Goal: Transaction & Acquisition: Book appointment/travel/reservation

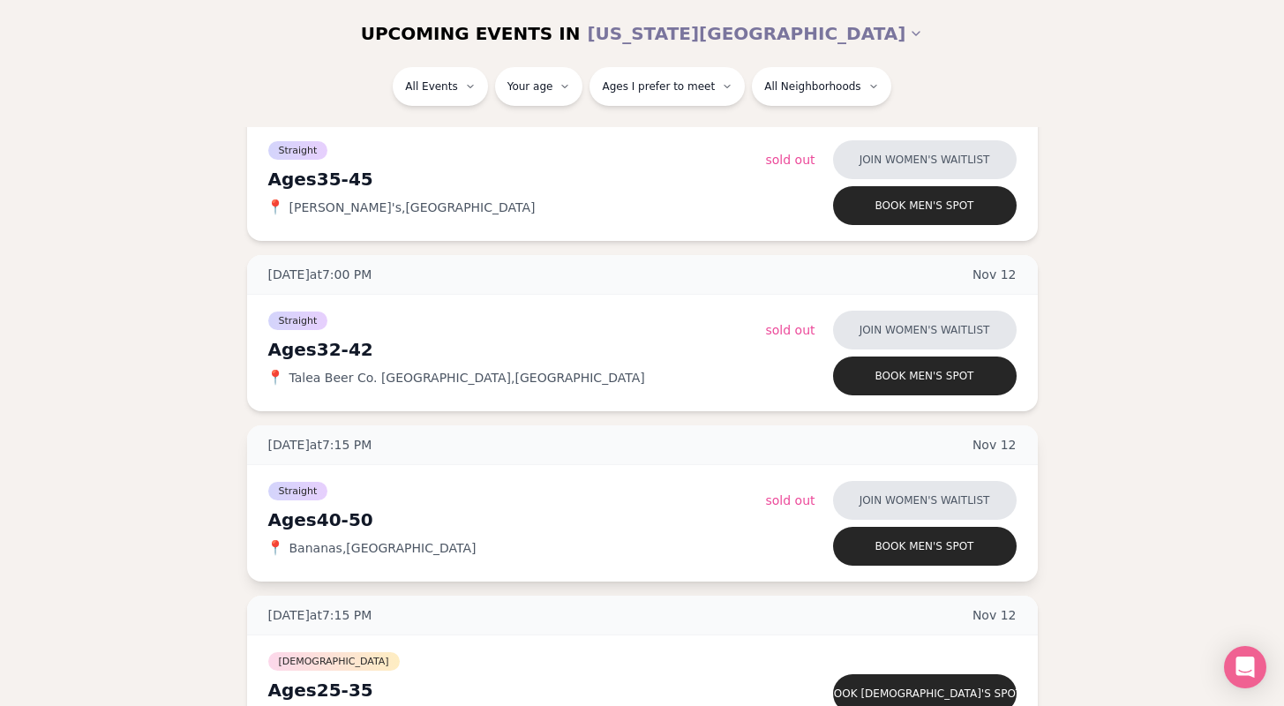
scroll to position [5740, 2]
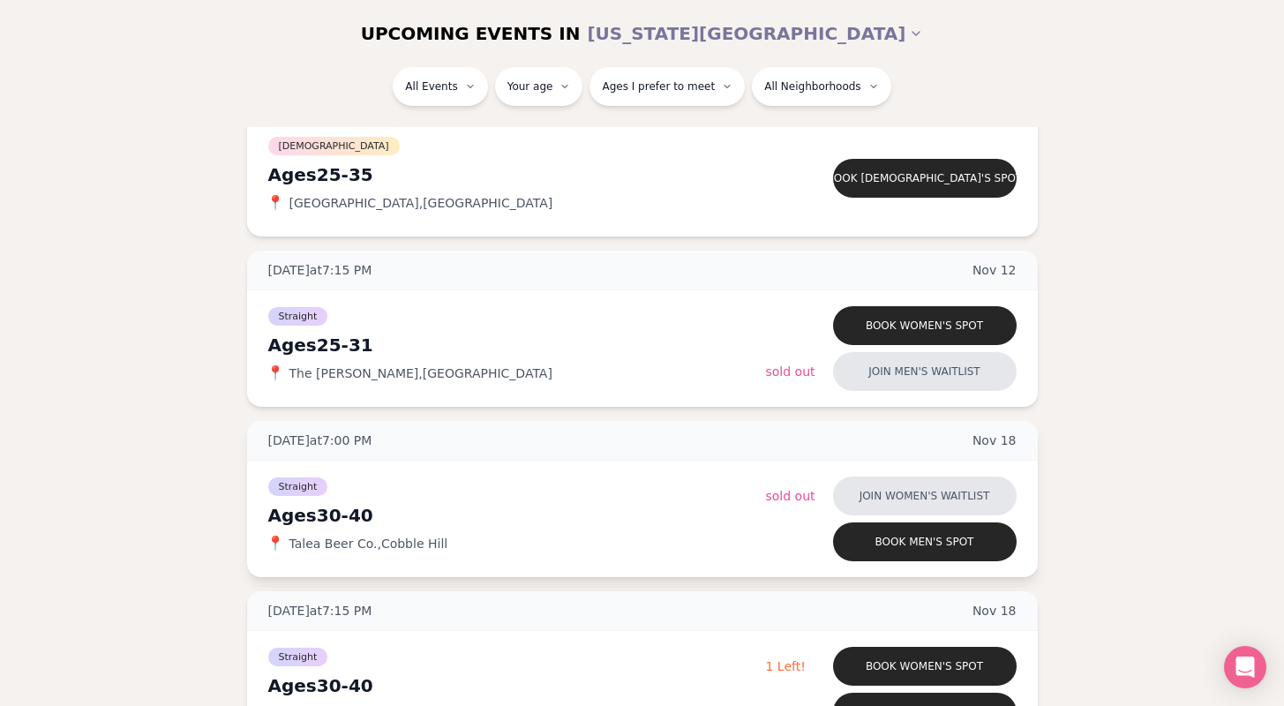
click at [255, 550] on div "Straight Ages 30-40 📍 Talea Beer Co. , Cobble Hill Join women's waitlist Sold O…" at bounding box center [642, 519] width 791 height 117
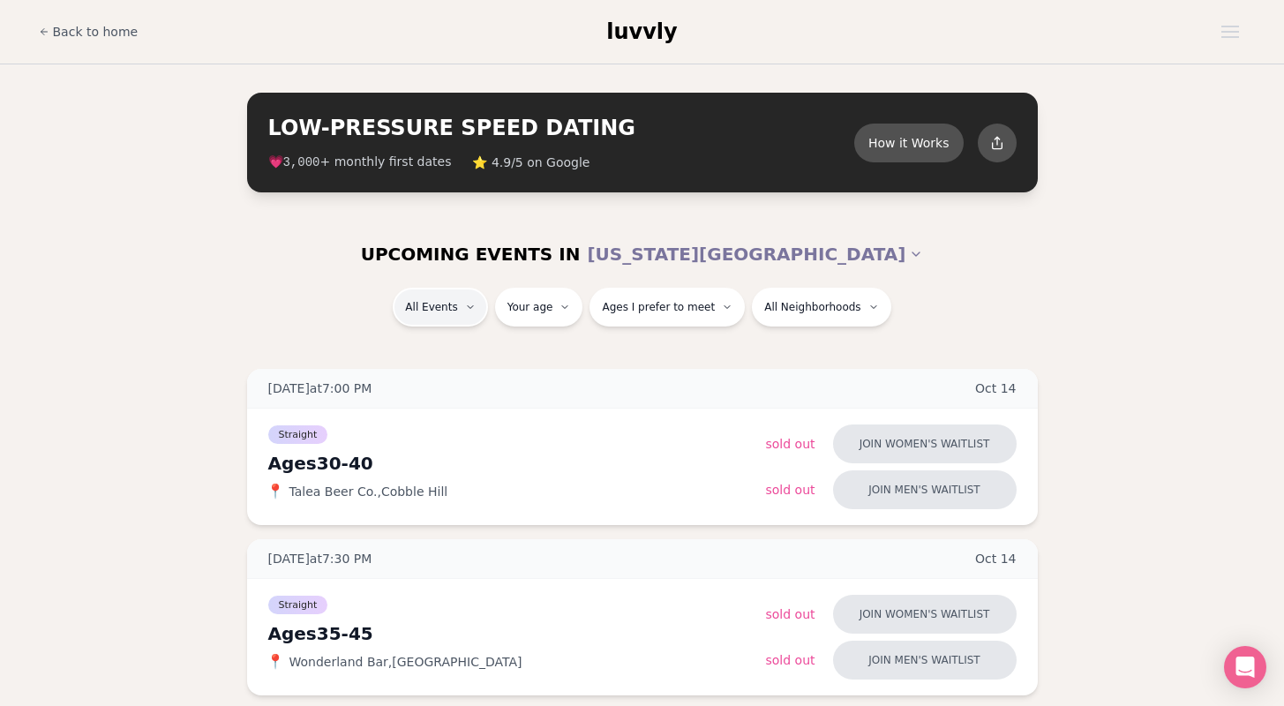
scroll to position [0, 2]
click at [900, 147] on button "How it Works" at bounding box center [909, 142] width 115 height 41
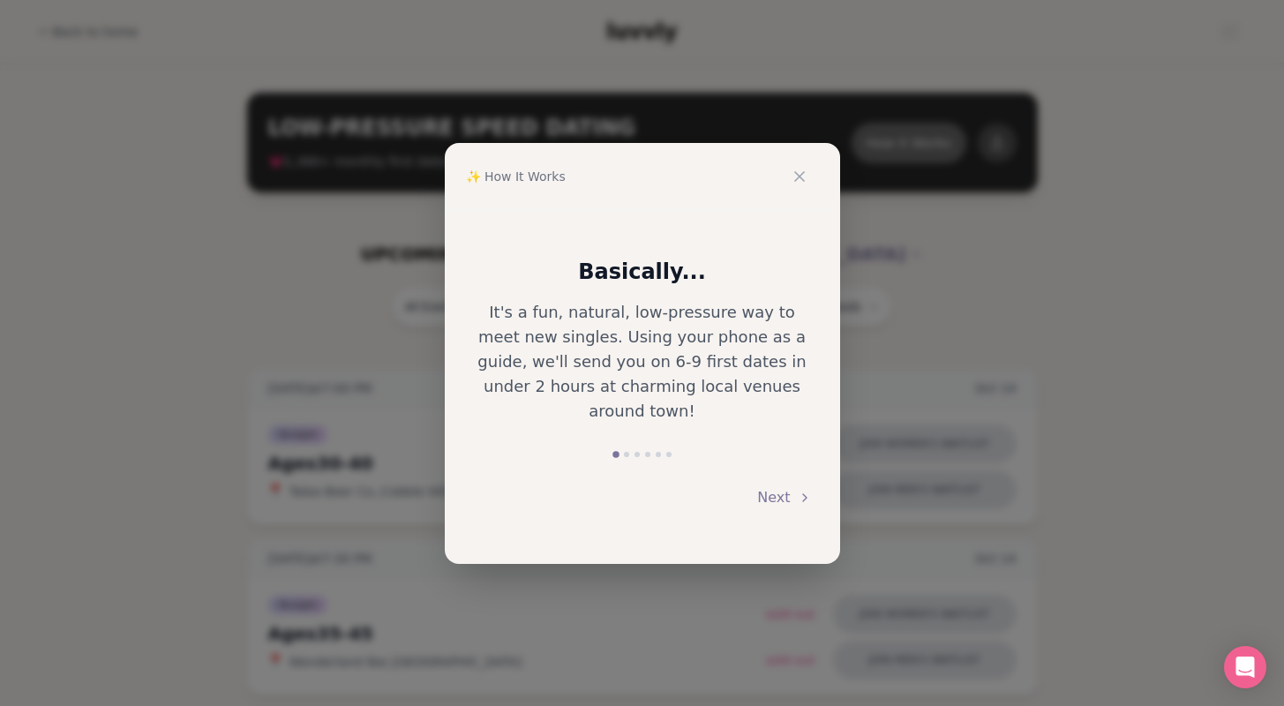
scroll to position [0, 0]
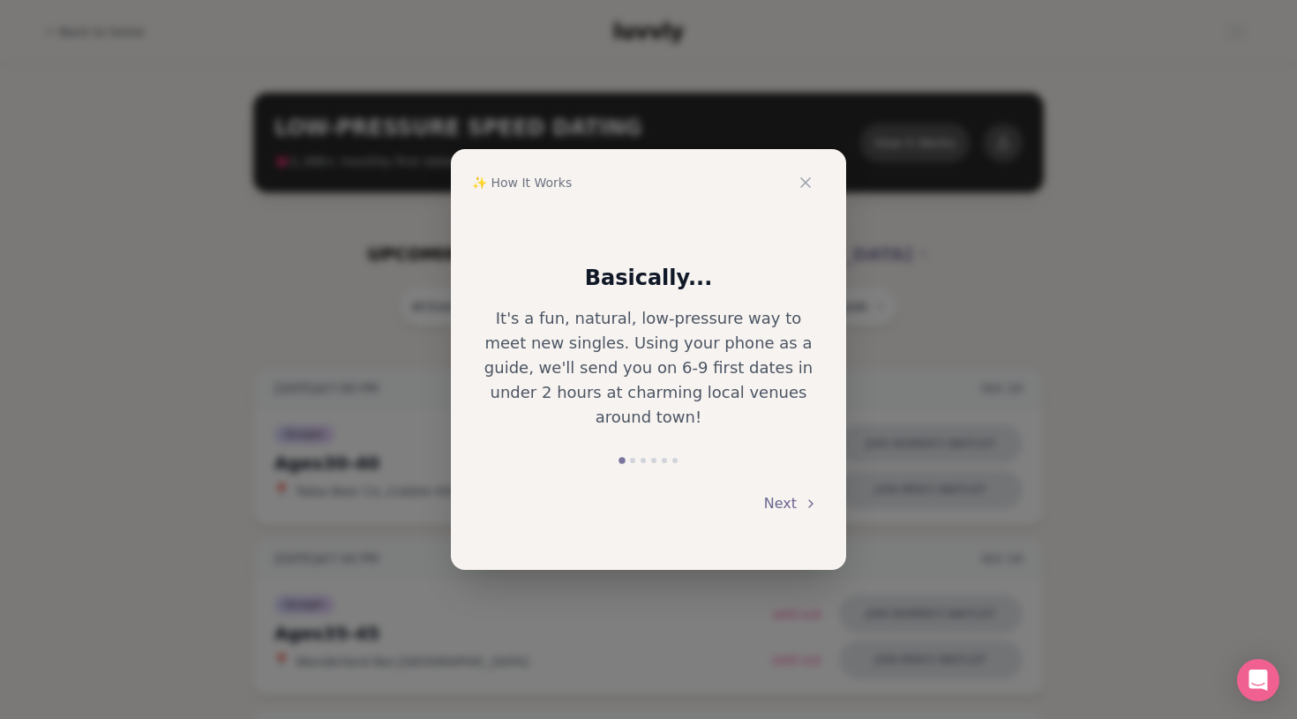
click at [783, 493] on button "Next" at bounding box center [791, 504] width 54 height 39
click at [783, 495] on button "Next" at bounding box center [791, 504] width 54 height 39
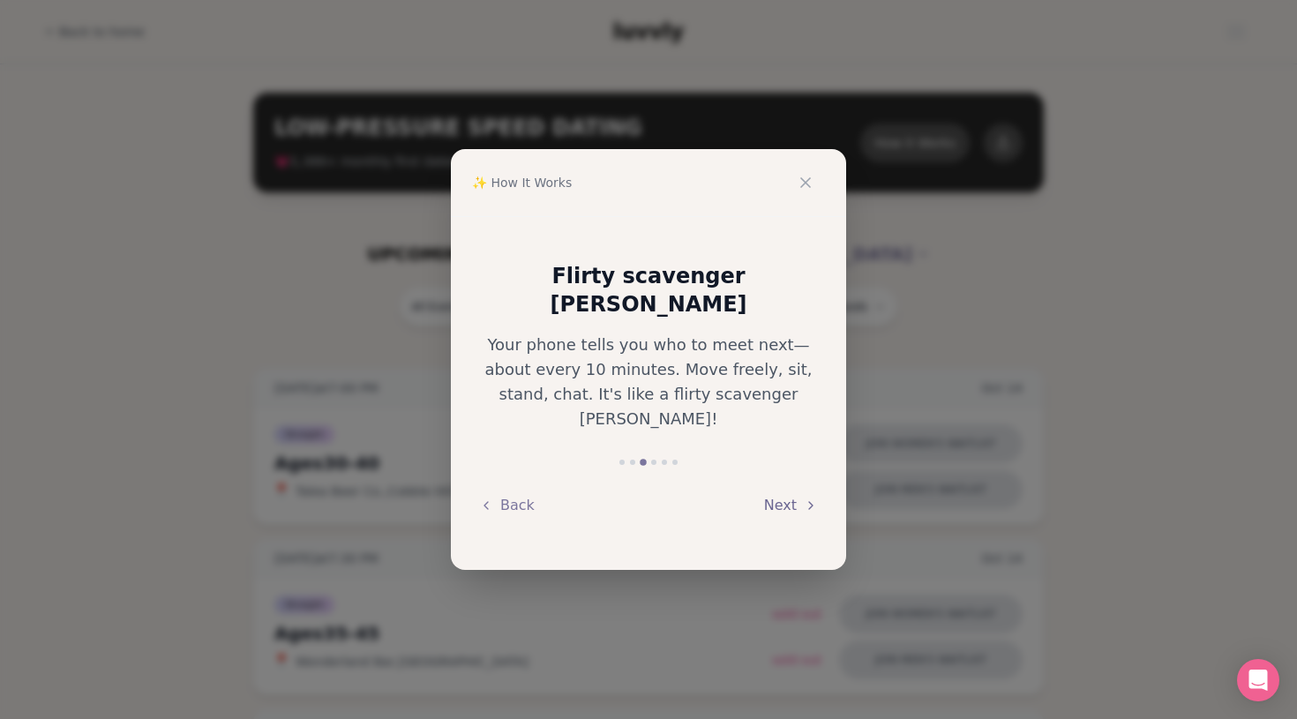
click at [782, 486] on button "Next" at bounding box center [791, 505] width 54 height 39
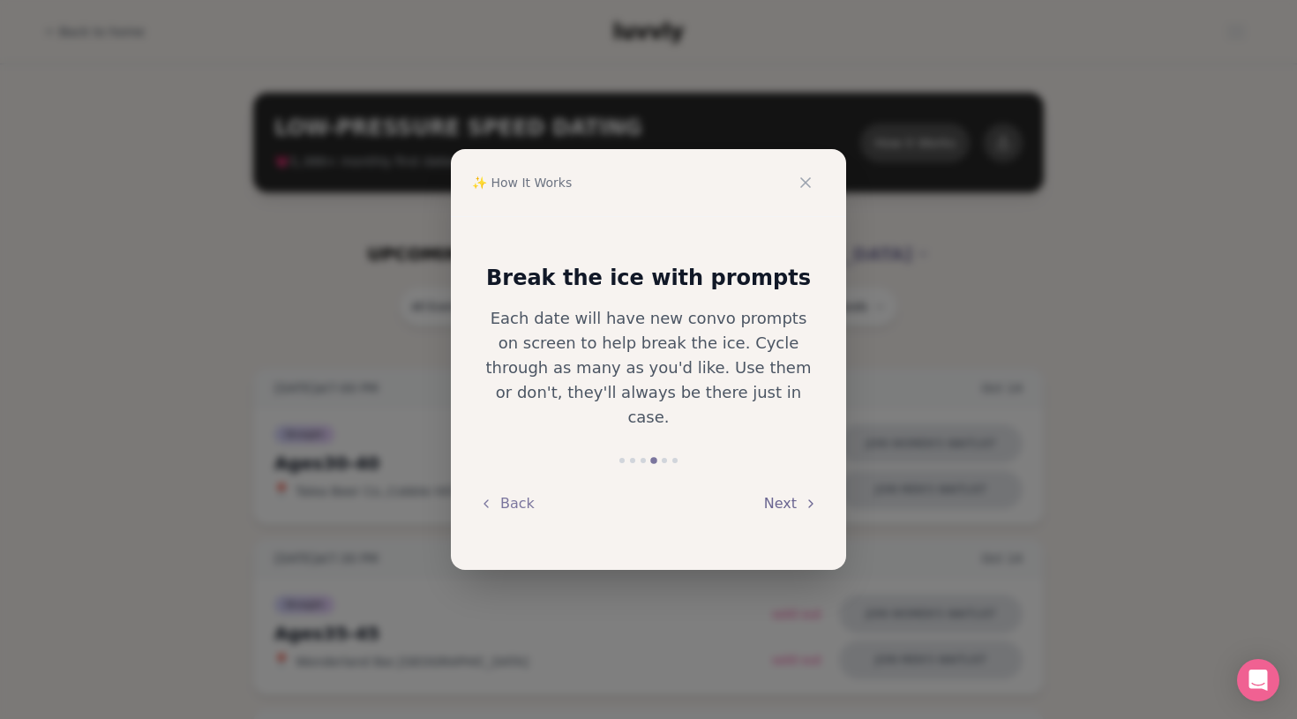
click at [781, 490] on button "Next" at bounding box center [791, 504] width 54 height 39
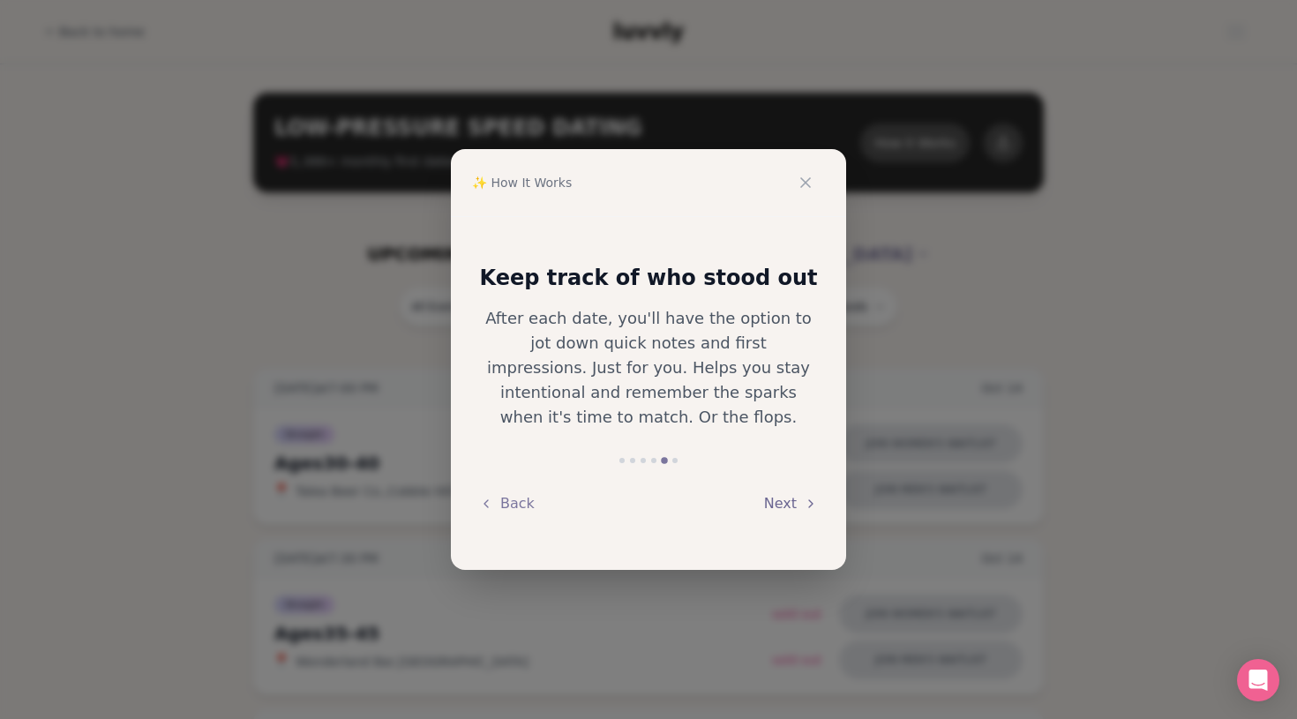
click at [782, 492] on button "Next" at bounding box center [791, 504] width 54 height 39
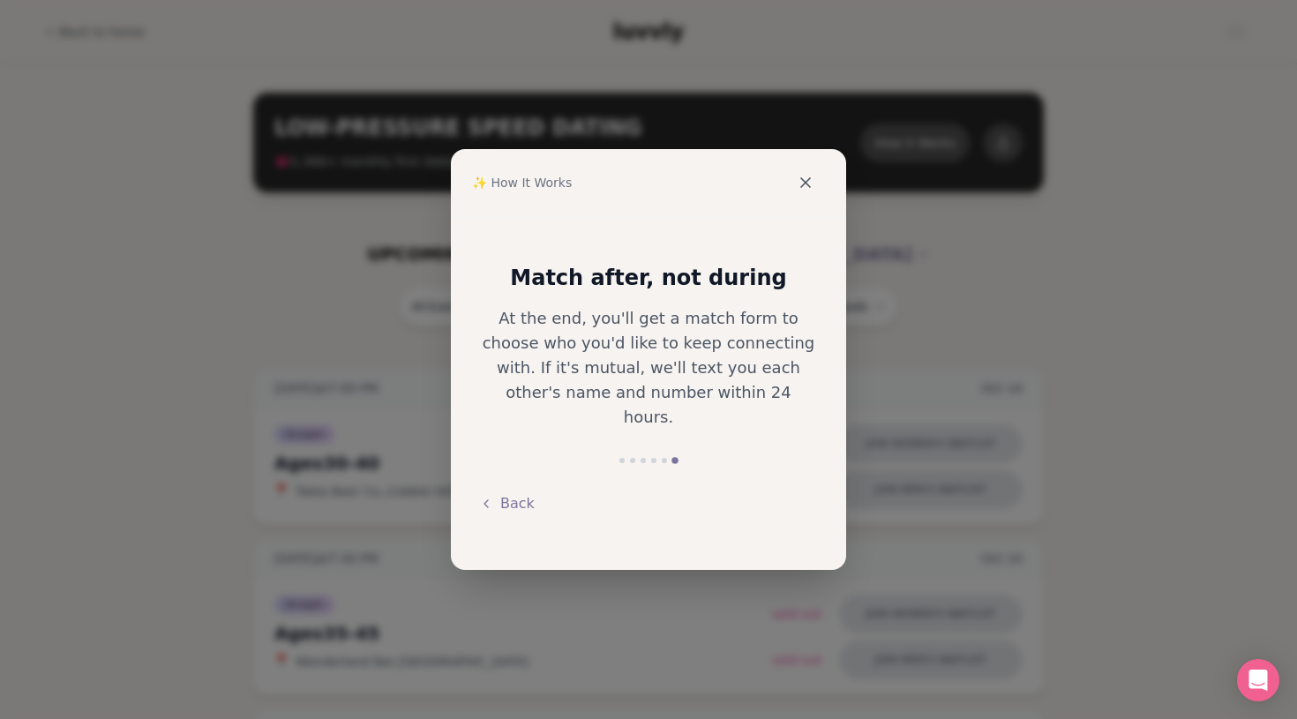
click at [803, 173] on button at bounding box center [805, 182] width 39 height 39
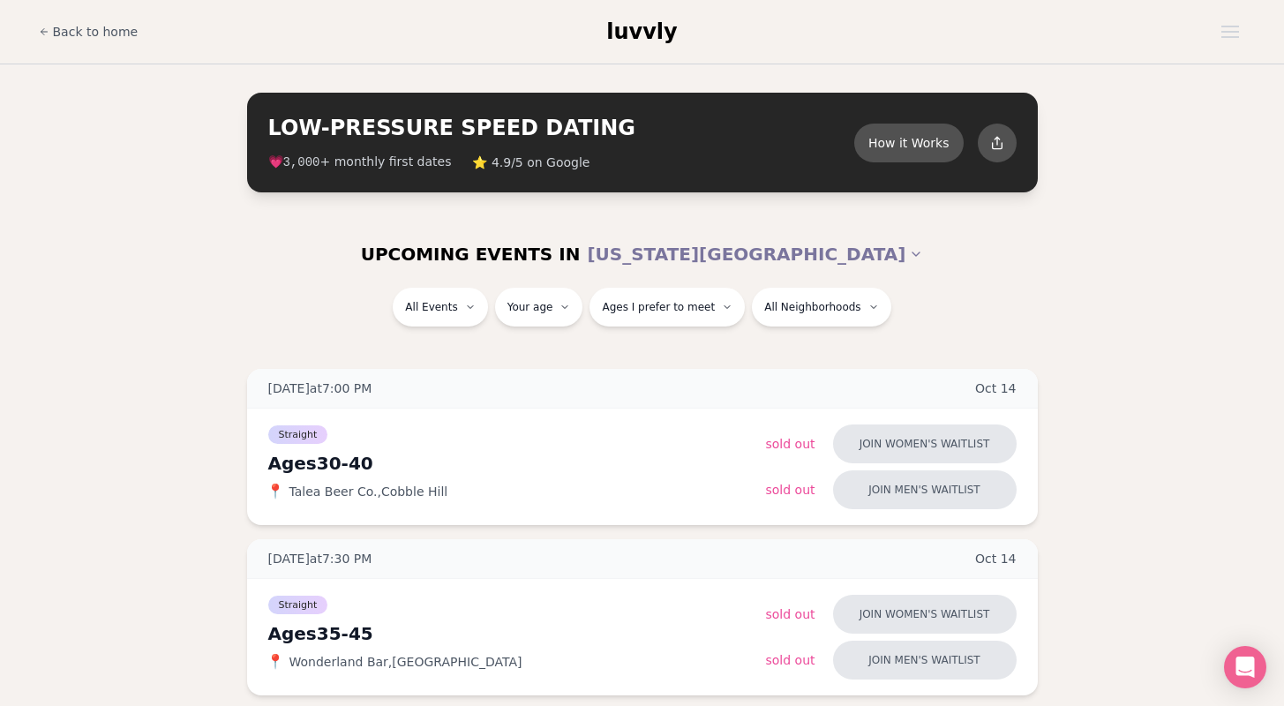
scroll to position [0, 2]
click at [633, 32] on span "luvvly" at bounding box center [641, 31] width 71 height 25
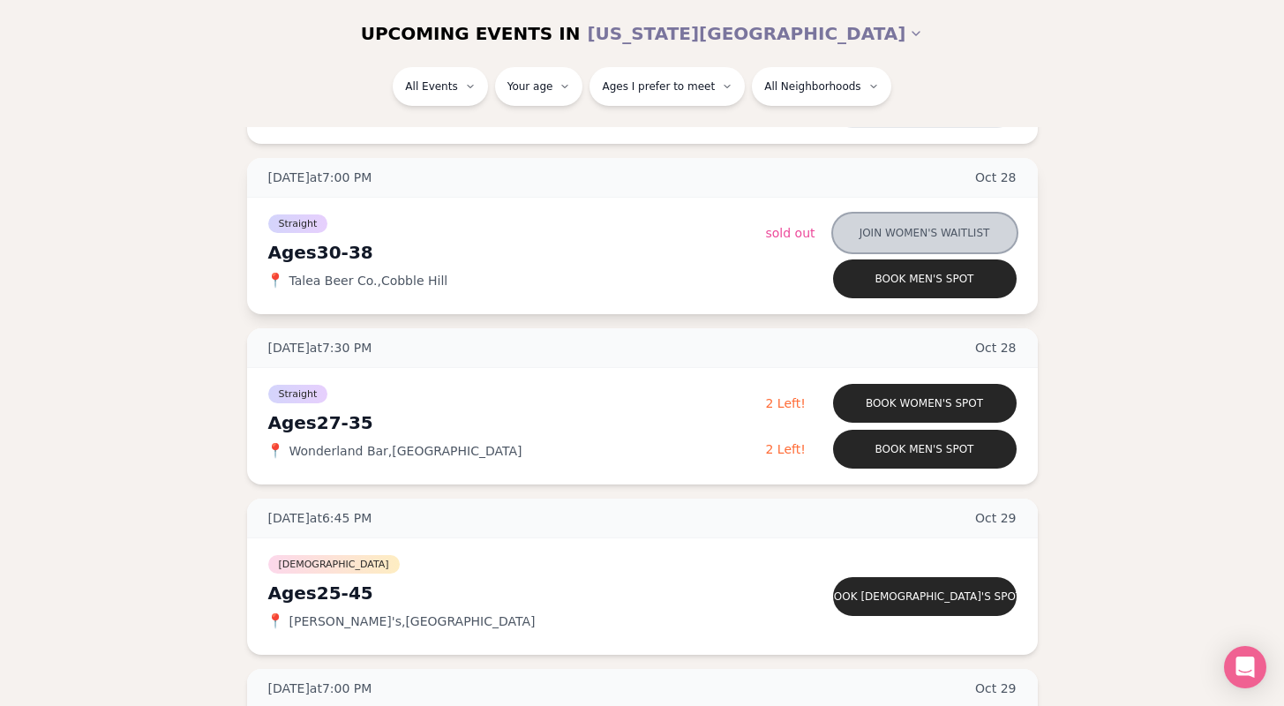
scroll to position [2776, 0]
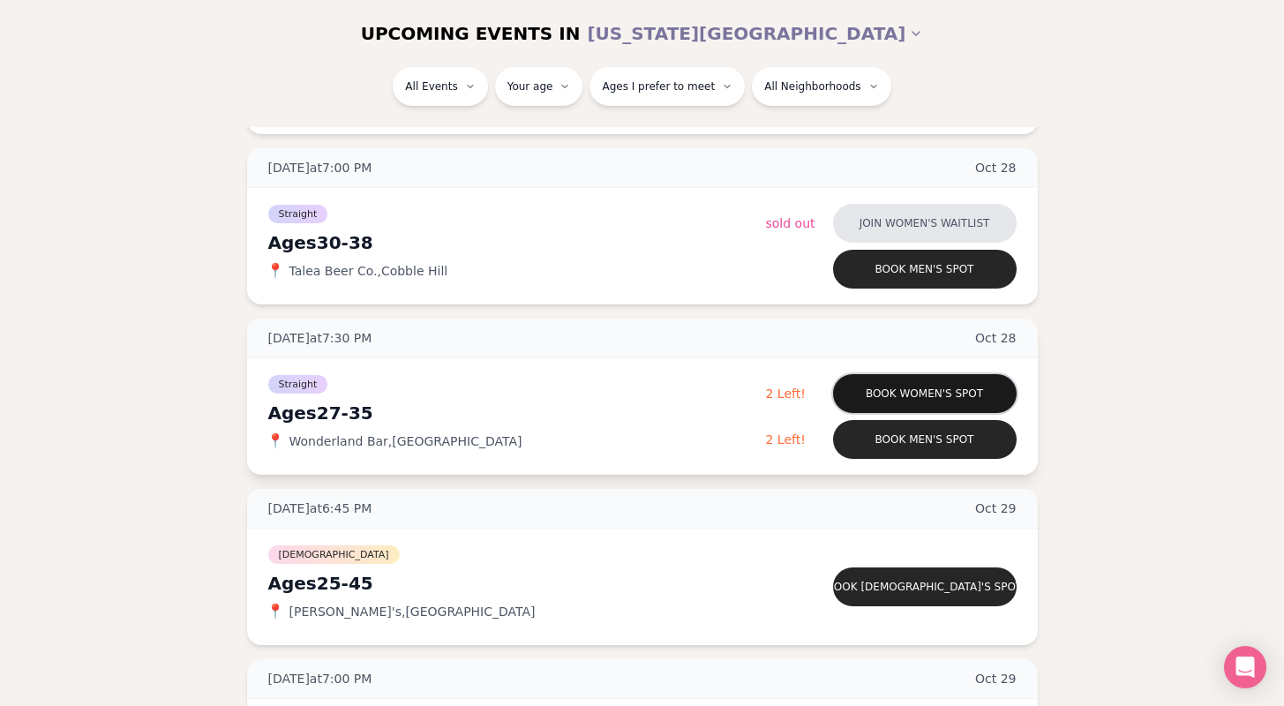
click at [917, 400] on button "Book women's spot" at bounding box center [925, 393] width 184 height 39
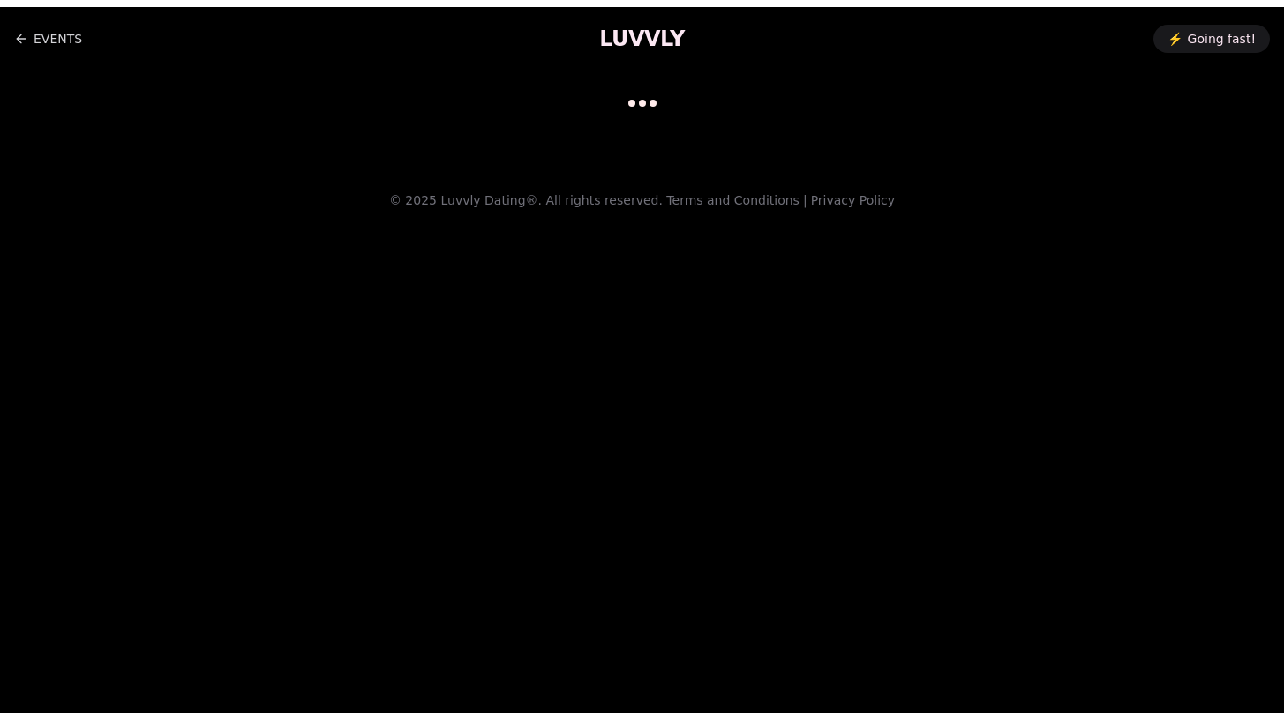
scroll to position [14, 0]
